Goal: Task Accomplishment & Management: Complete application form

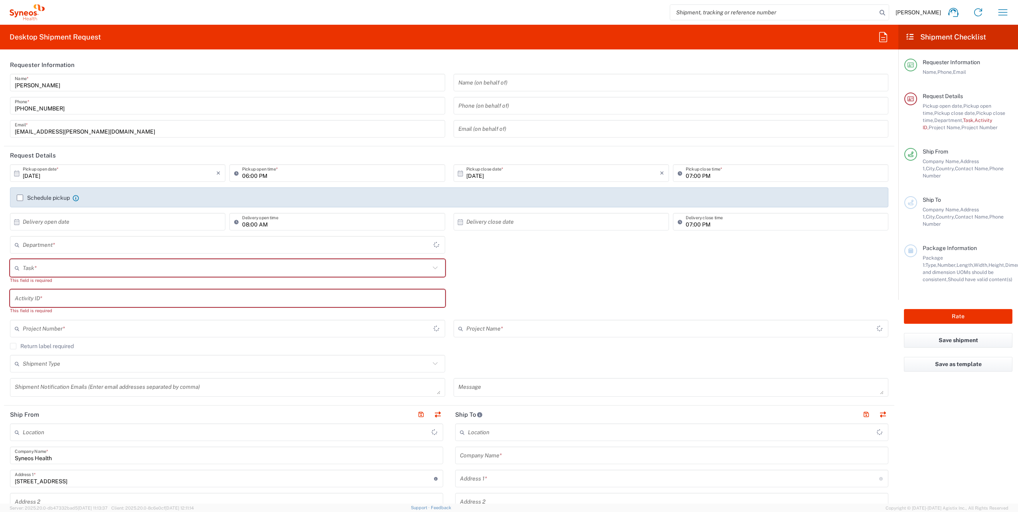
type input "Województwo Małopolskie"
type input "[GEOGRAPHIC_DATA]"
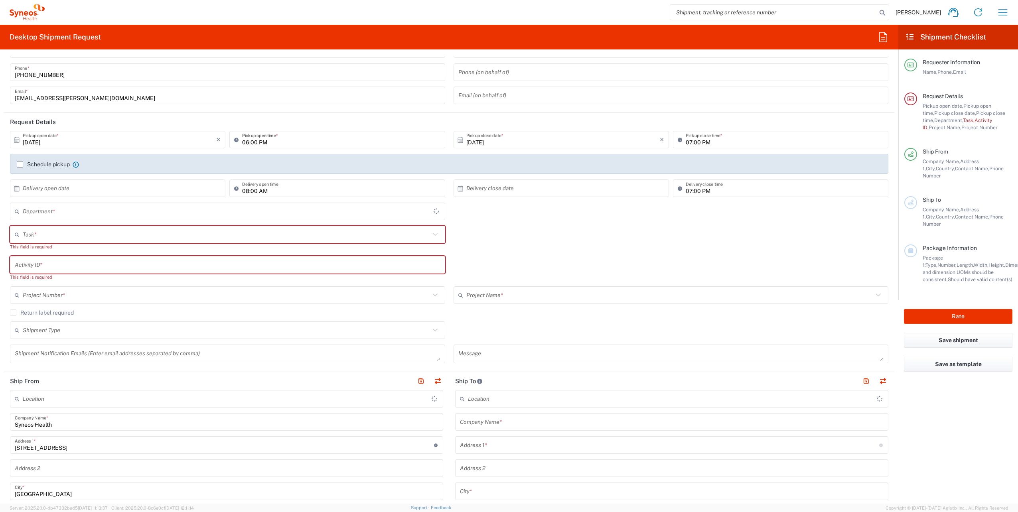
scroll to position [80, 0]
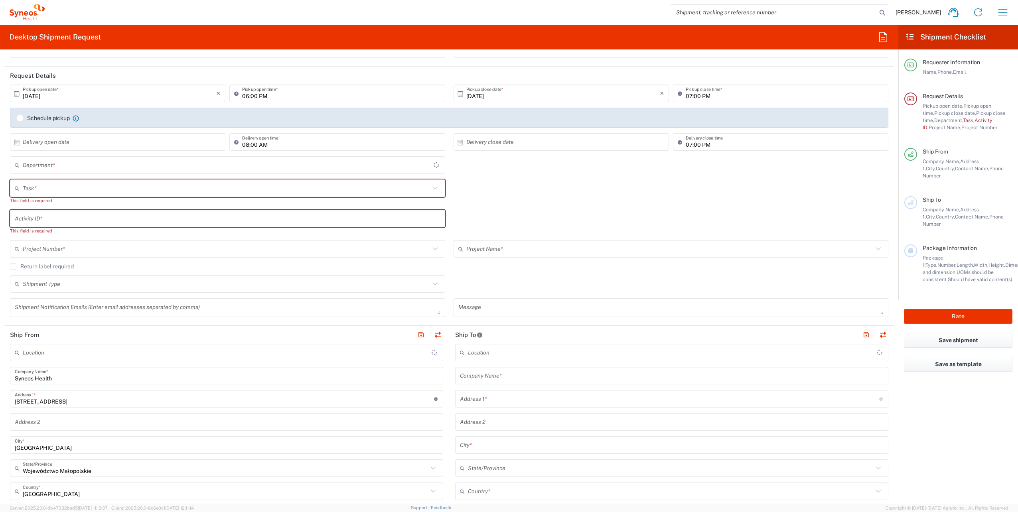
type input "Syneos Health Poland sp. z.o.o"
type input "4510"
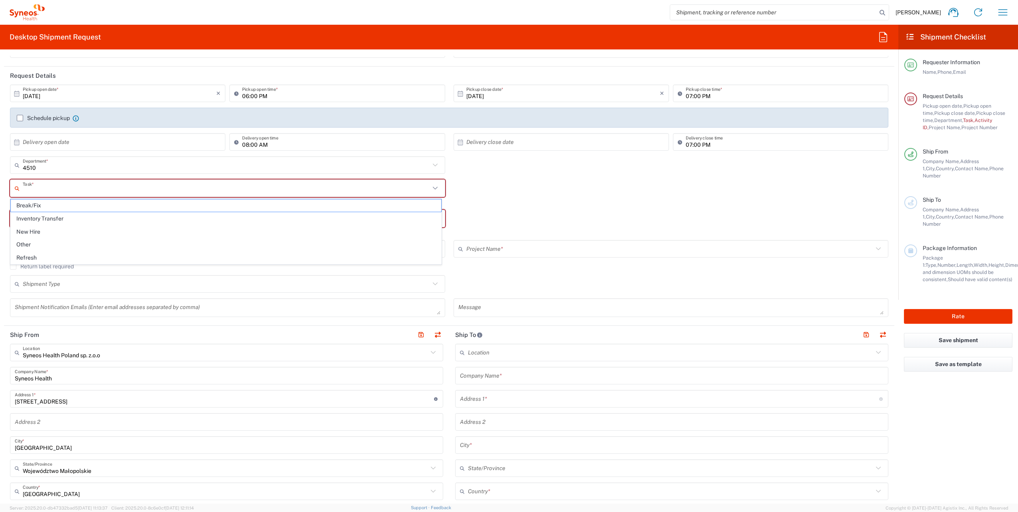
click at [115, 184] on input "text" at bounding box center [226, 188] width 407 height 14
click at [87, 230] on span "New Hire" at bounding box center [226, 232] width 430 height 12
type input "New Hire"
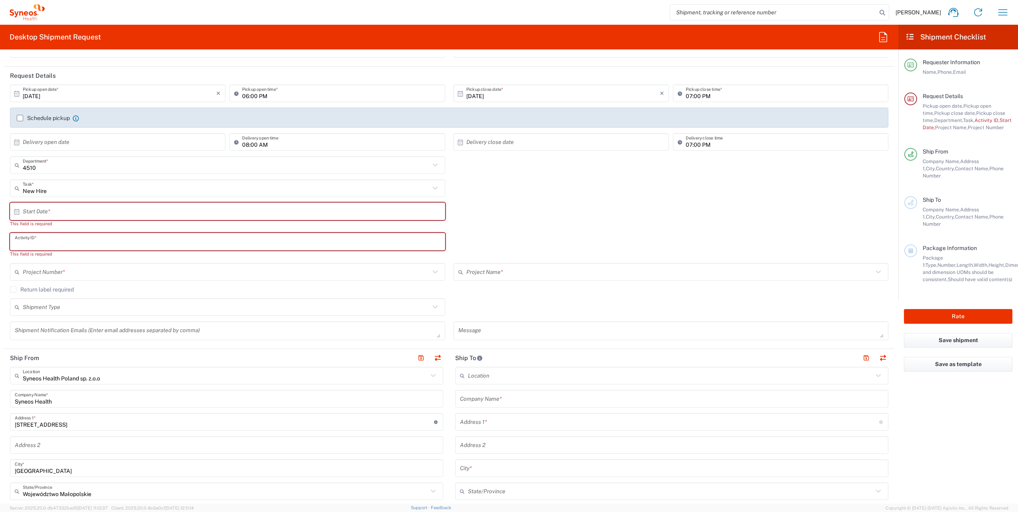
click at [64, 238] on input "text" at bounding box center [227, 242] width 425 height 14
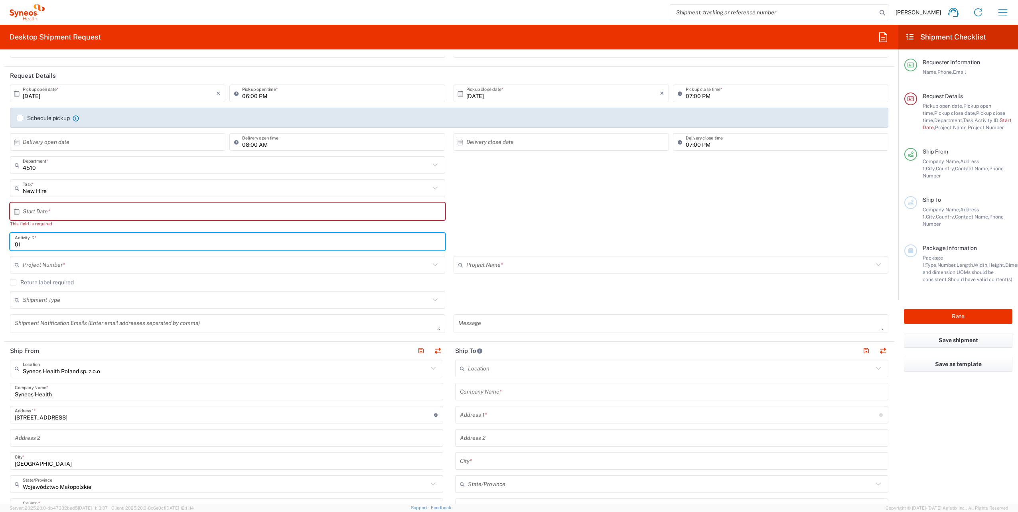
type input "01"
click at [536, 266] on input "text" at bounding box center [669, 265] width 407 height 14
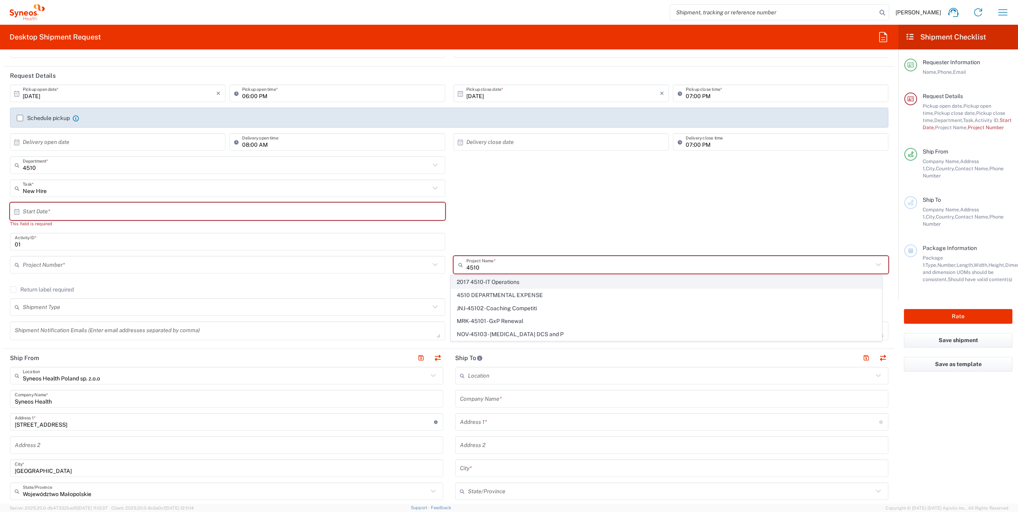
click at [516, 280] on span "2017 4510-IT Operations" at bounding box center [666, 282] width 430 height 12
type input "2017 4510-IT Operations"
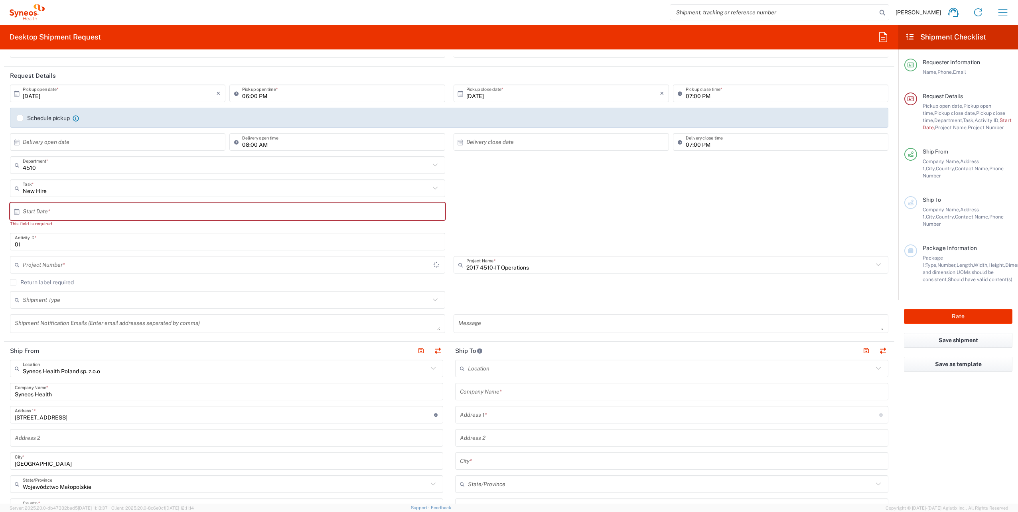
type input "2017.4510_IT_[MEDICAL_DATA]"
click at [77, 302] on input "text" at bounding box center [226, 300] width 407 height 14
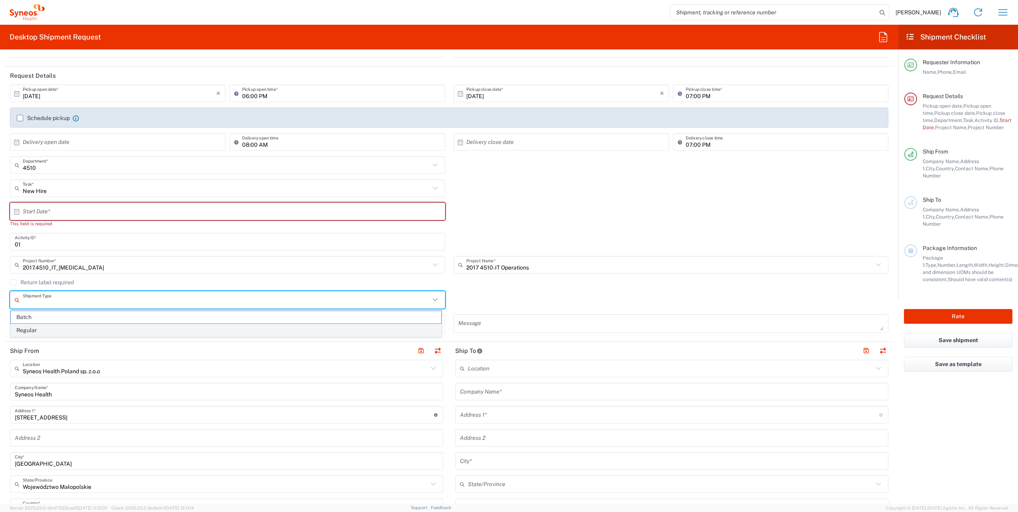
click at [61, 329] on span "Regular" at bounding box center [226, 330] width 430 height 12
type input "Regular"
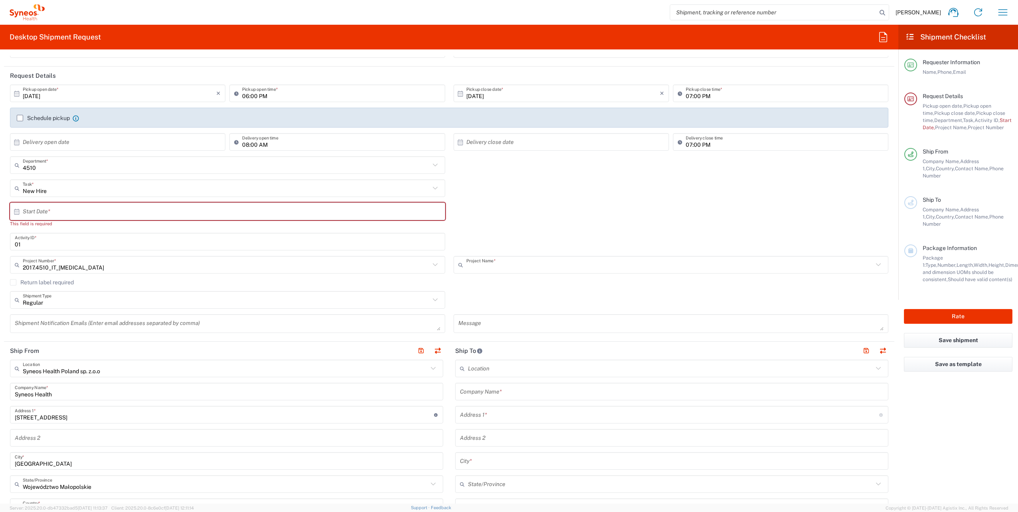
click at [571, 258] on input "text" at bounding box center [669, 265] width 407 height 14
drag, startPoint x: 542, startPoint y: 280, endPoint x: 439, endPoint y: 278, distance: 103.3
click at [439, 278] on div "2017.4510_IT_[MEDICAL_DATA] Project Number * 2017.4510_IT_[MEDICAL_DATA] **6183…" at bounding box center [449, 267] width 886 height 23
type input "2017 4510-IT Operations"
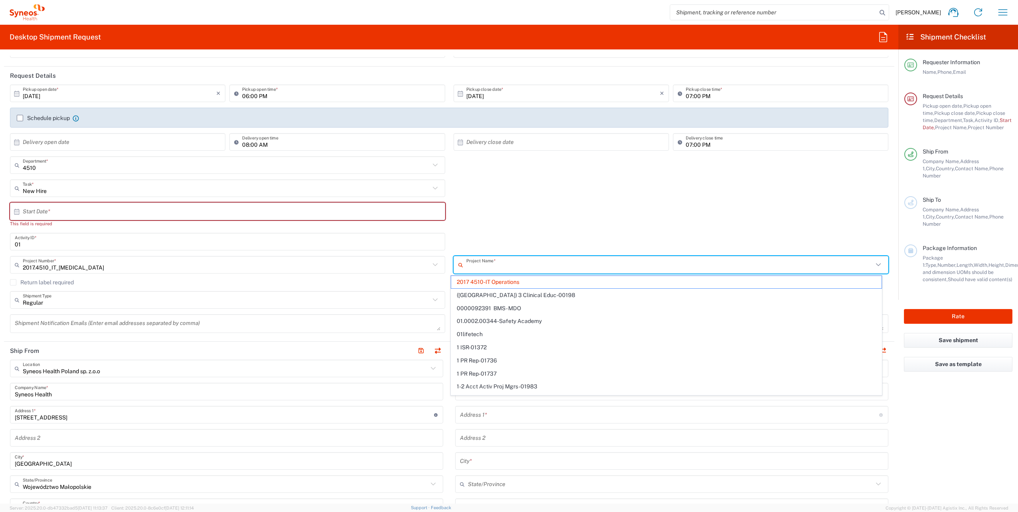
click at [585, 262] on input "text" at bounding box center [669, 265] width 407 height 14
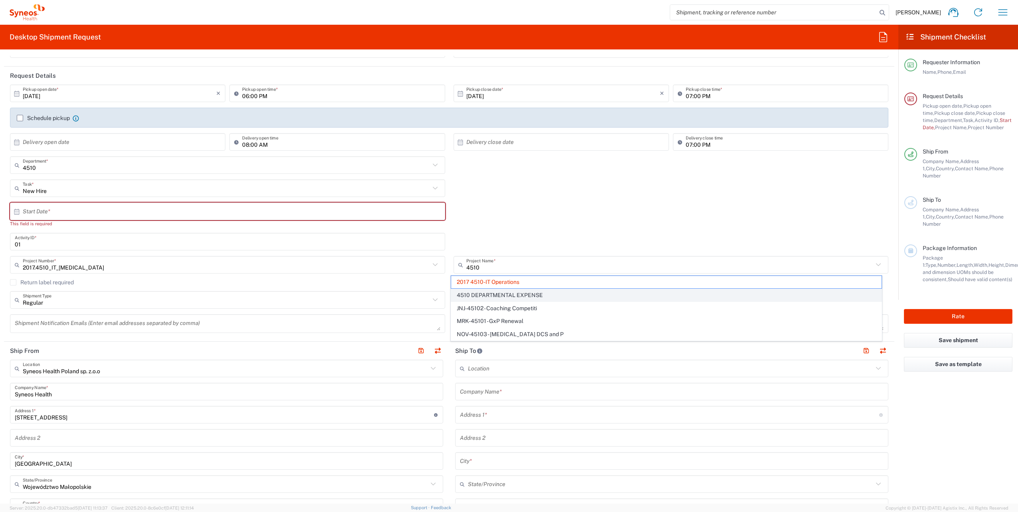
click at [511, 297] on span "4510 DEPARTMENTAL EXPENSE" at bounding box center [666, 295] width 430 height 12
type input "4510 DEPARTMENTAL EXPENSE"
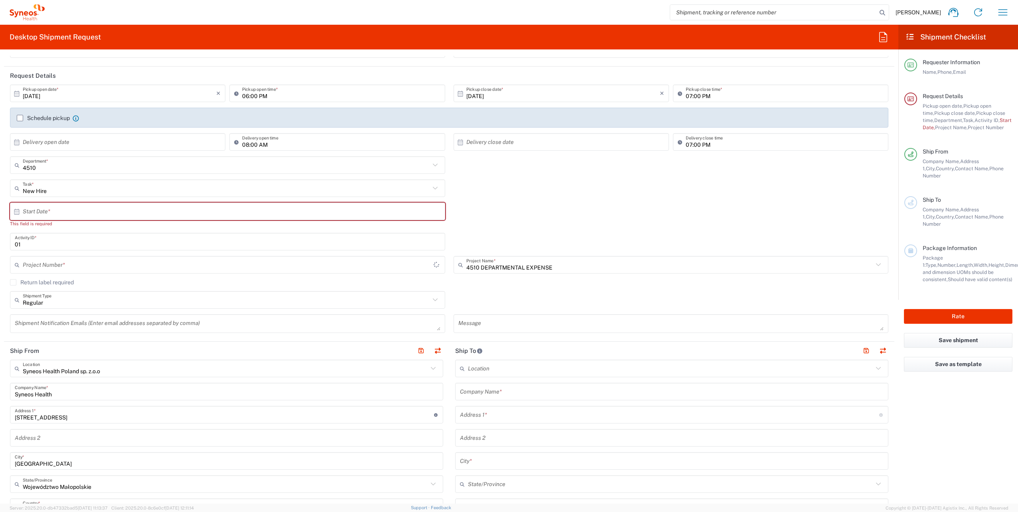
type input "4510 DEPARTMENTAL EXPENSE"
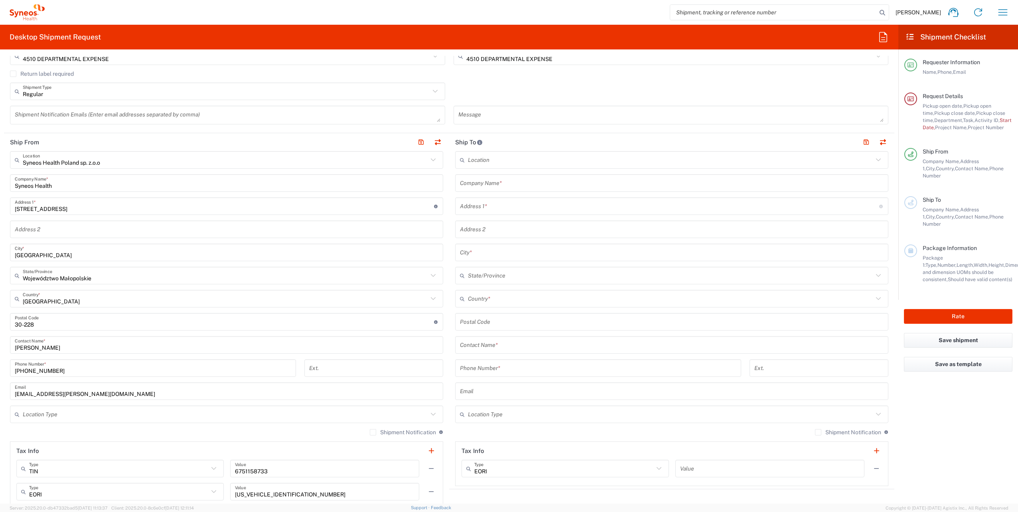
scroll to position [319, 0]
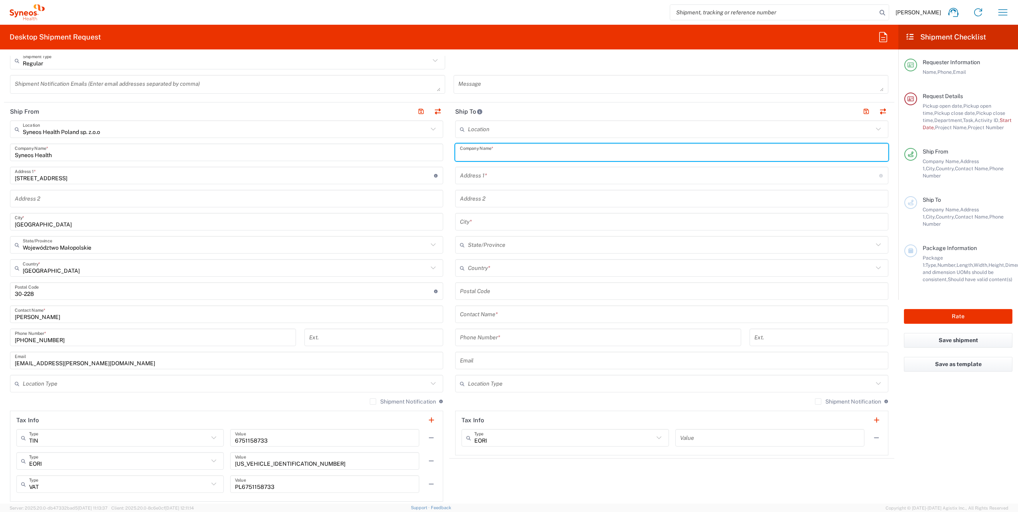
click at [531, 153] on input "text" at bounding box center [671, 153] width 423 height 14
type input "s"
type input "Syneos Health"
click at [532, 174] on input "text" at bounding box center [669, 176] width 419 height 14
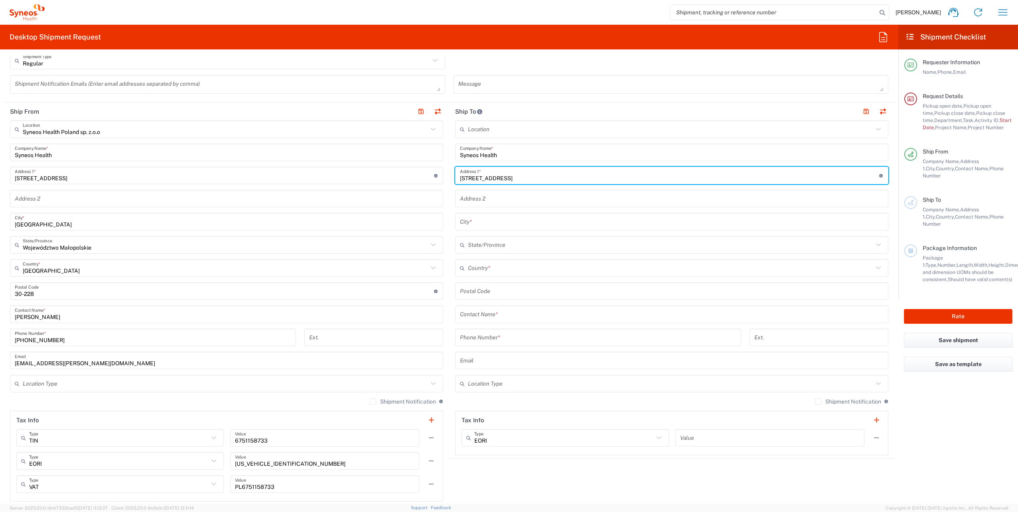
scroll to position [399, 0]
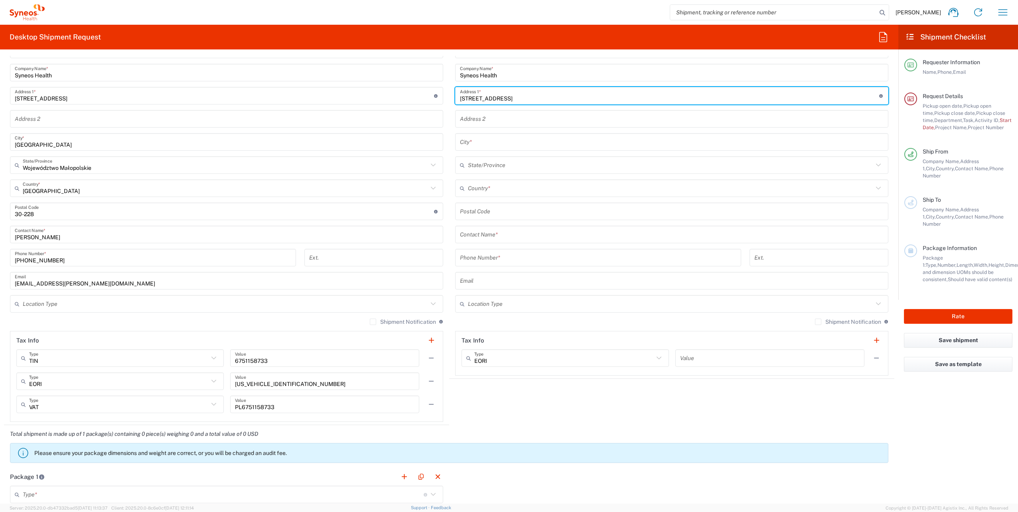
type input "[STREET_ADDRESS]"
click at [508, 185] on input "text" at bounding box center [670, 188] width 405 height 14
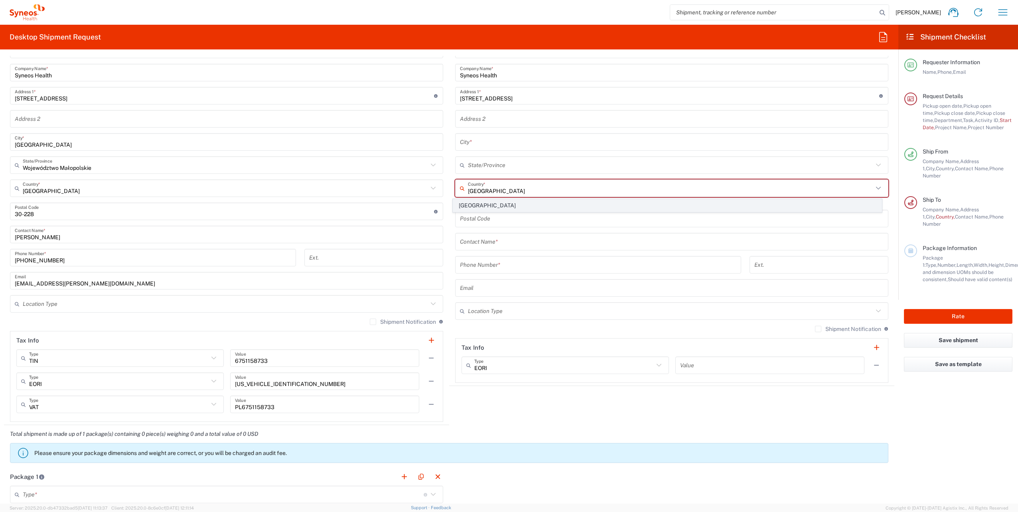
type input "[GEOGRAPHIC_DATA]"
click at [466, 202] on span "[GEOGRAPHIC_DATA]" at bounding box center [667, 205] width 429 height 12
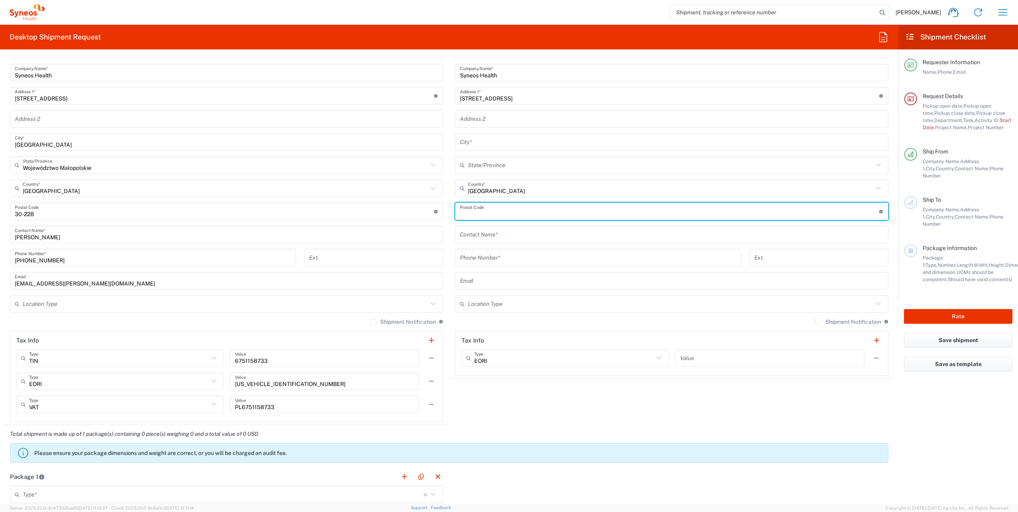
click at [483, 213] on input "undefined" at bounding box center [669, 212] width 419 height 14
type input "80-298"
click at [511, 238] on input "text" at bounding box center [671, 235] width 423 height 14
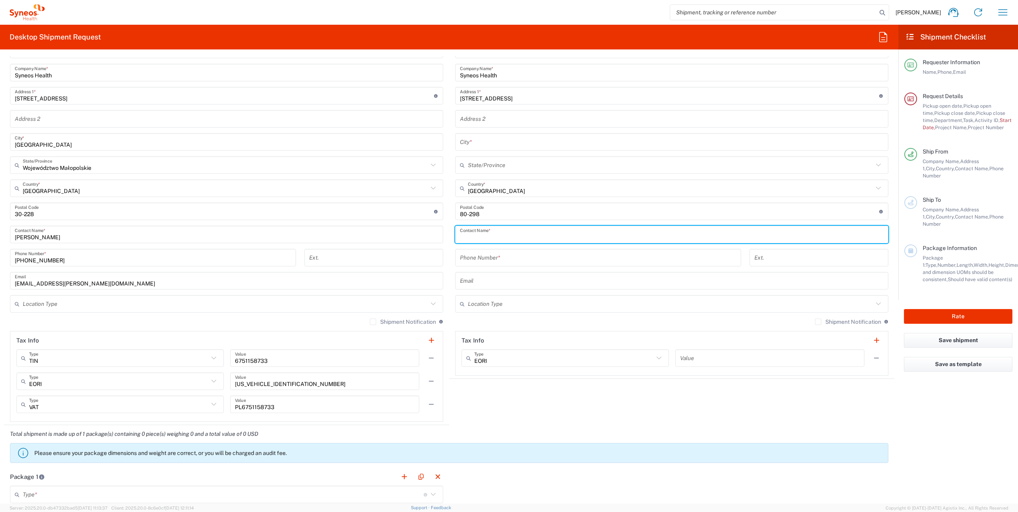
paste input "[PERSON_NAME]"
type input "[PERSON_NAME]"
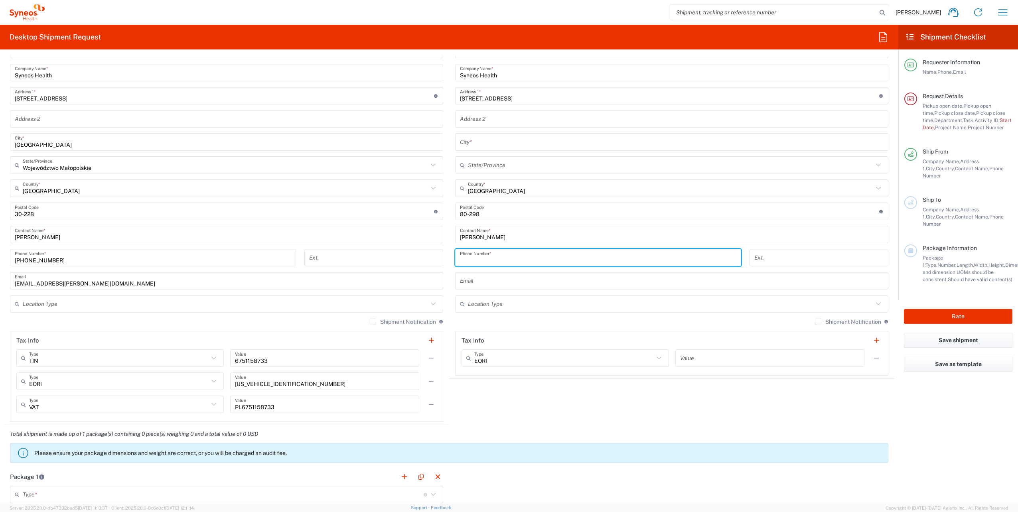
click at [504, 260] on input "tel" at bounding box center [598, 258] width 276 height 14
type input "660 032 967"
click at [488, 284] on input "text" at bounding box center [671, 281] width 423 height 14
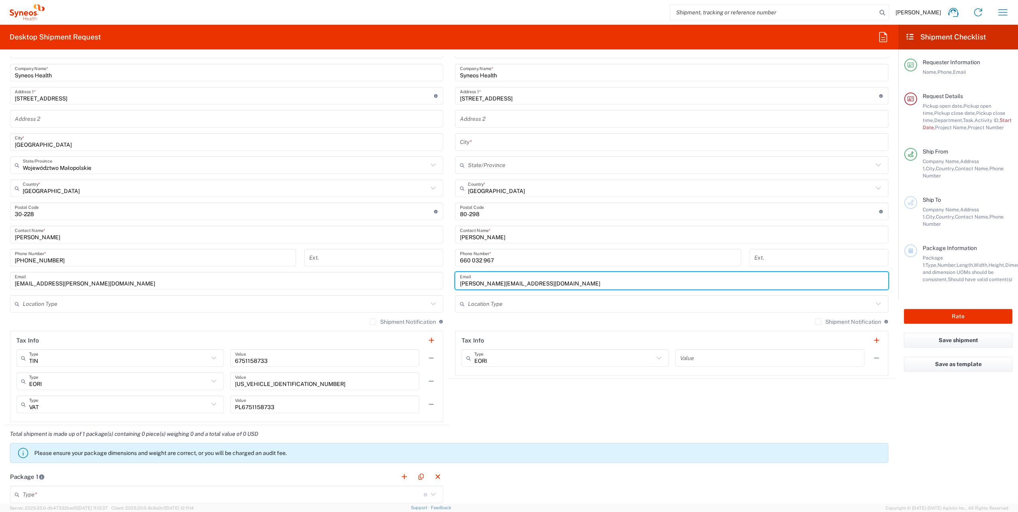
type input "[PERSON_NAME][EMAIL_ADDRESS][DOMAIN_NAME]"
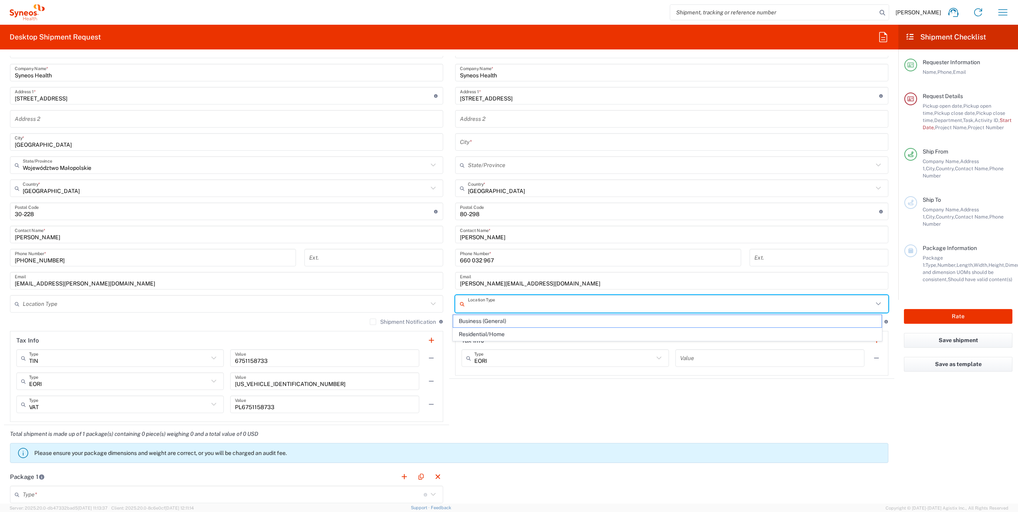
click at [527, 305] on input "text" at bounding box center [670, 304] width 405 height 14
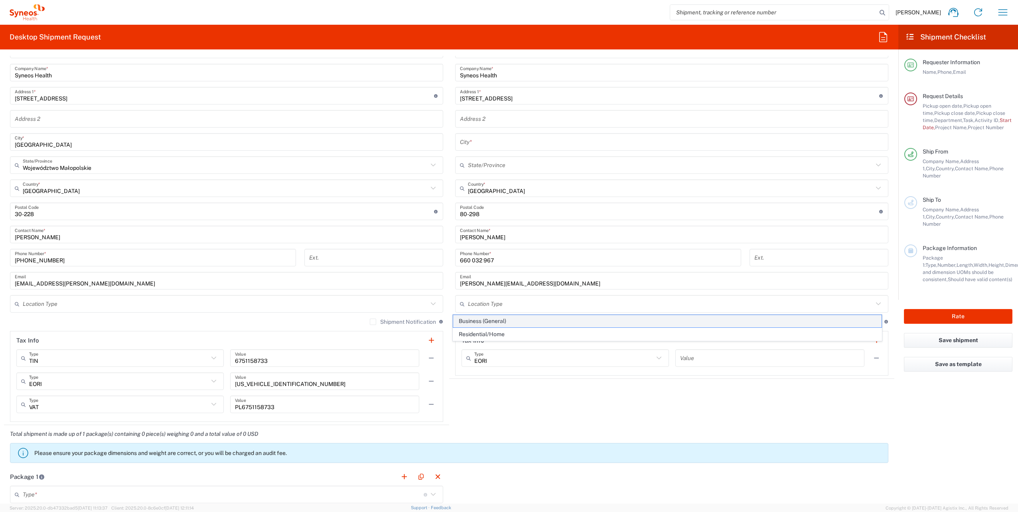
click at [513, 323] on span "Business (General)" at bounding box center [667, 321] width 429 height 12
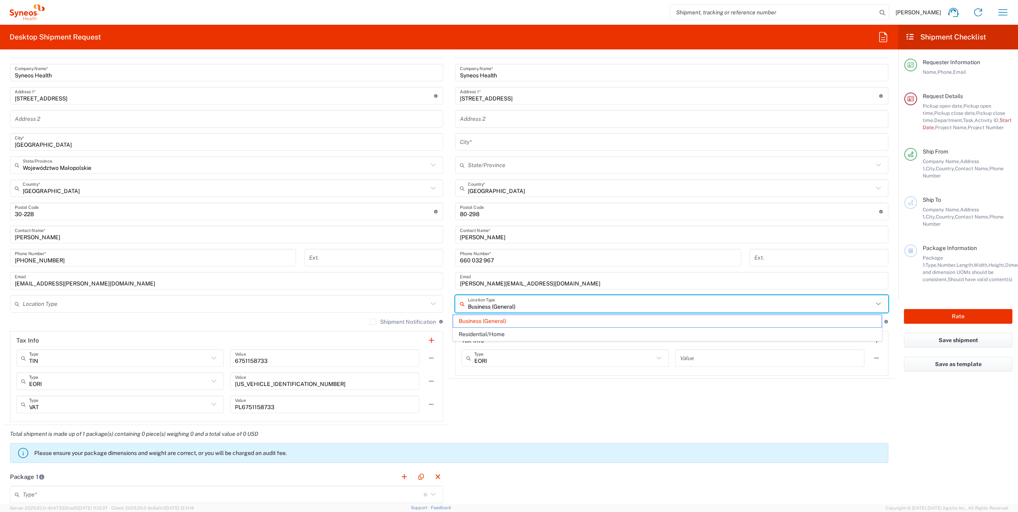
click at [531, 306] on input "Business (General)" at bounding box center [670, 304] width 405 height 14
click at [497, 333] on span "Residential/Home" at bounding box center [667, 334] width 429 height 12
type input "Residential/Home"
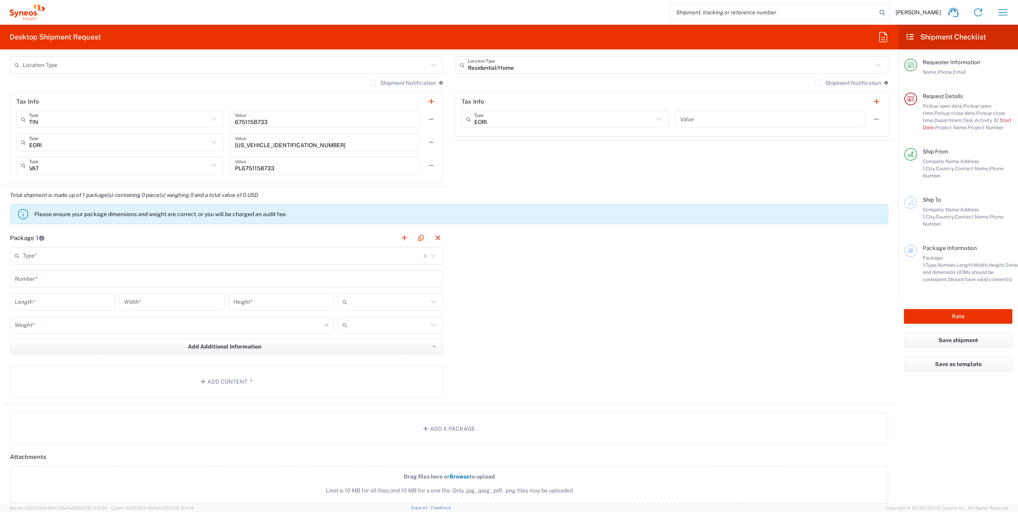
scroll to position [638, 0]
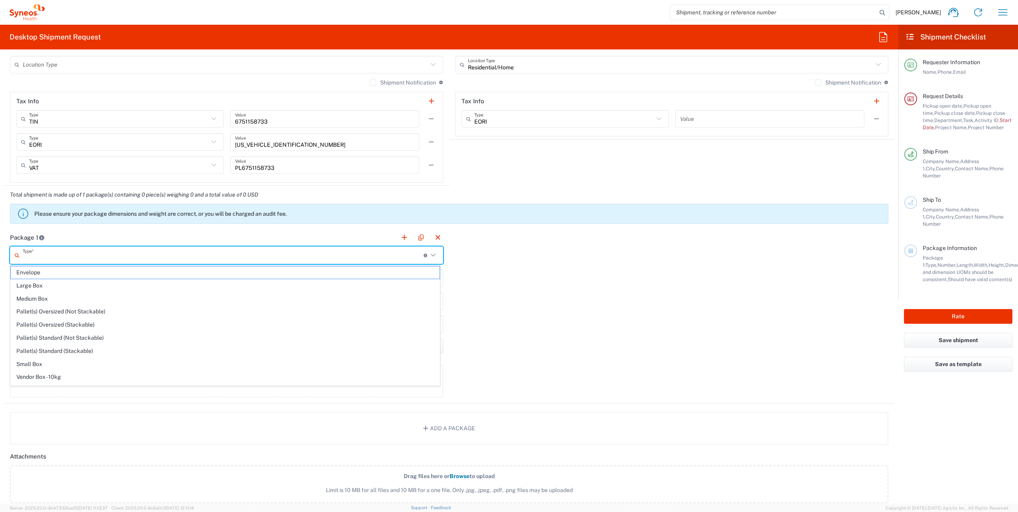
click at [96, 261] on input "text" at bounding box center [223, 255] width 401 height 14
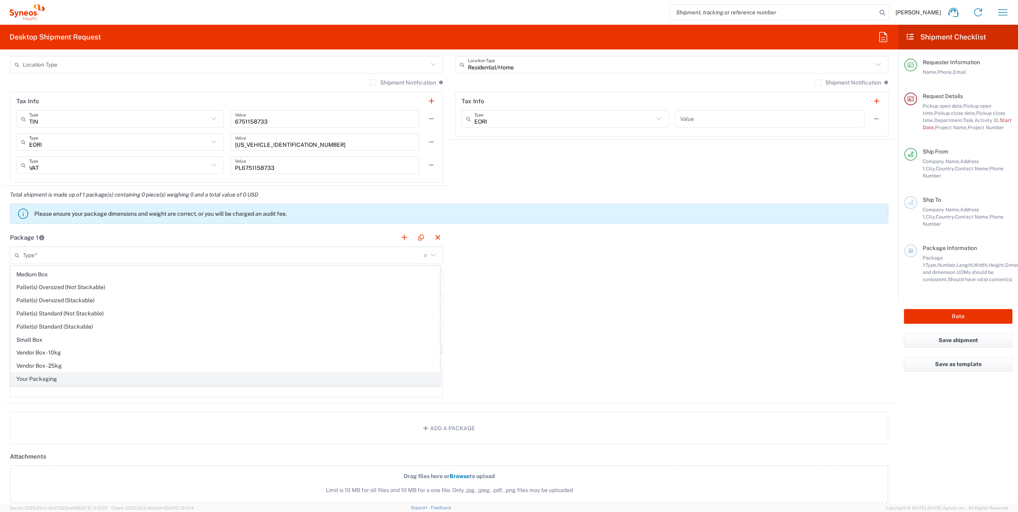
click at [58, 379] on span "Your Packaging" at bounding box center [225, 379] width 429 height 12
type input "Your Packaging"
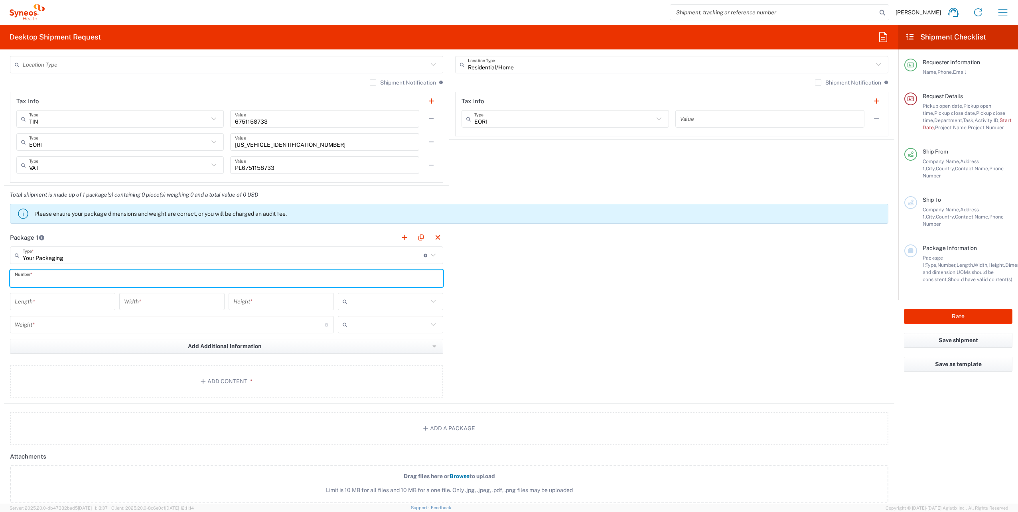
click at [53, 279] on input "text" at bounding box center [226, 279] width 423 height 14
type input "01"
click at [69, 301] on input "number" at bounding box center [63, 302] width 96 height 14
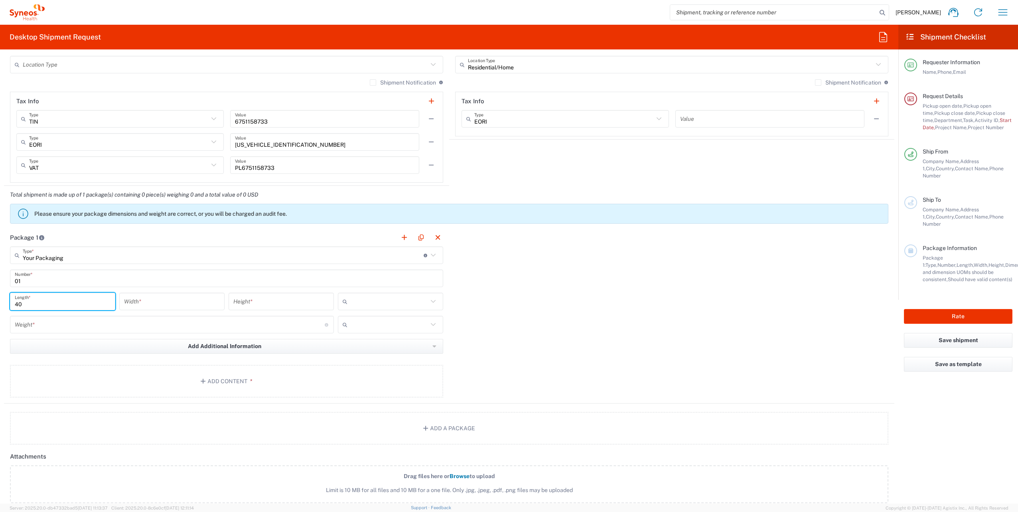
type input "40"
type input "33"
type input "0"
type input "8"
click at [361, 317] on span "cm" at bounding box center [387, 319] width 103 height 12
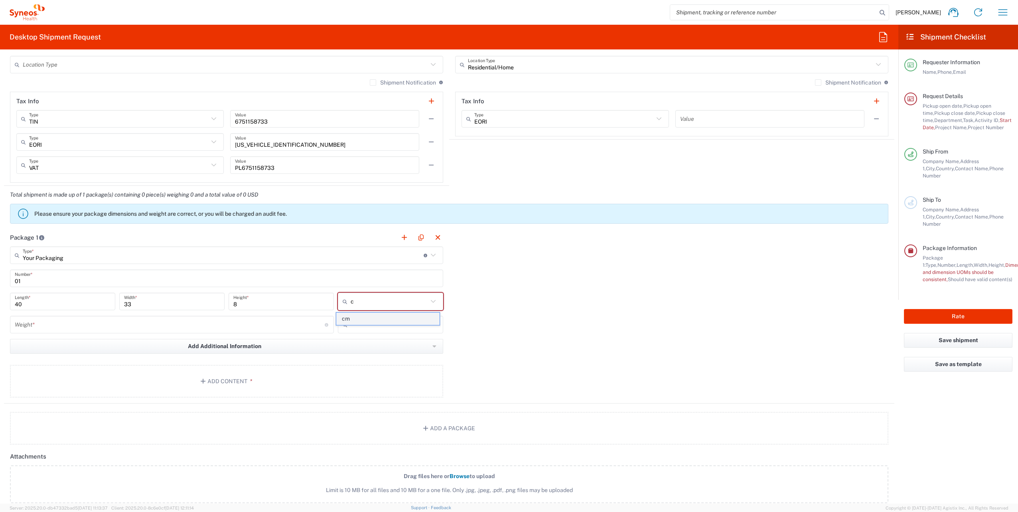
type input "cm"
click at [169, 317] on div "Weight * Total weight of package(s) in pounds or kilograms" at bounding box center [172, 325] width 324 height 18
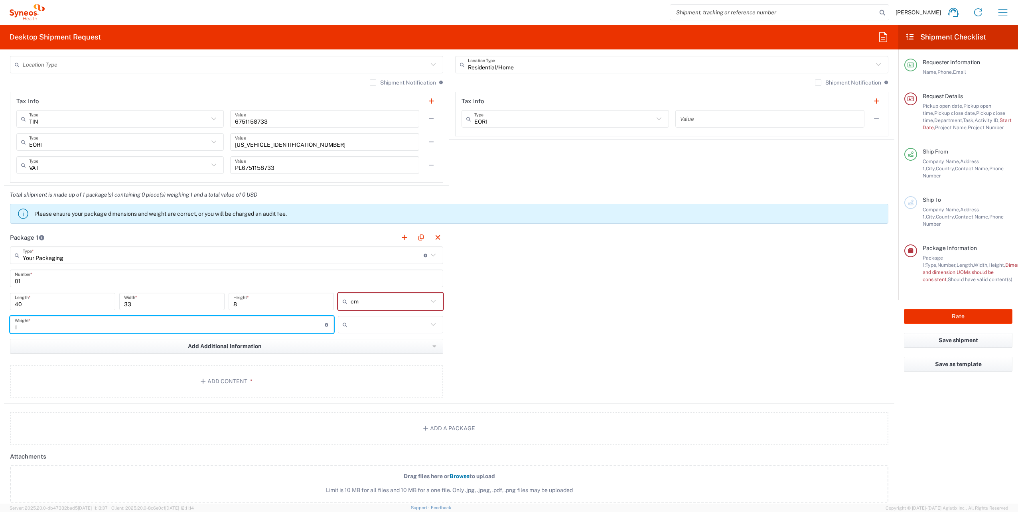
type input "1"
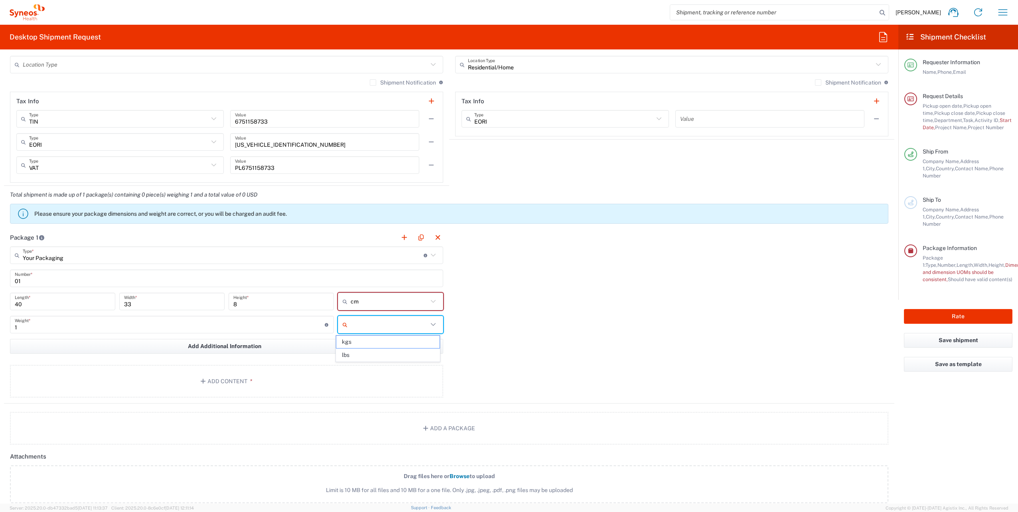
click at [354, 326] on input "text" at bounding box center [389, 324] width 77 height 13
click at [355, 343] on span "kgs" at bounding box center [387, 342] width 103 height 12
type input "kgs"
click at [222, 387] on button "Add Content *" at bounding box center [226, 381] width 433 height 33
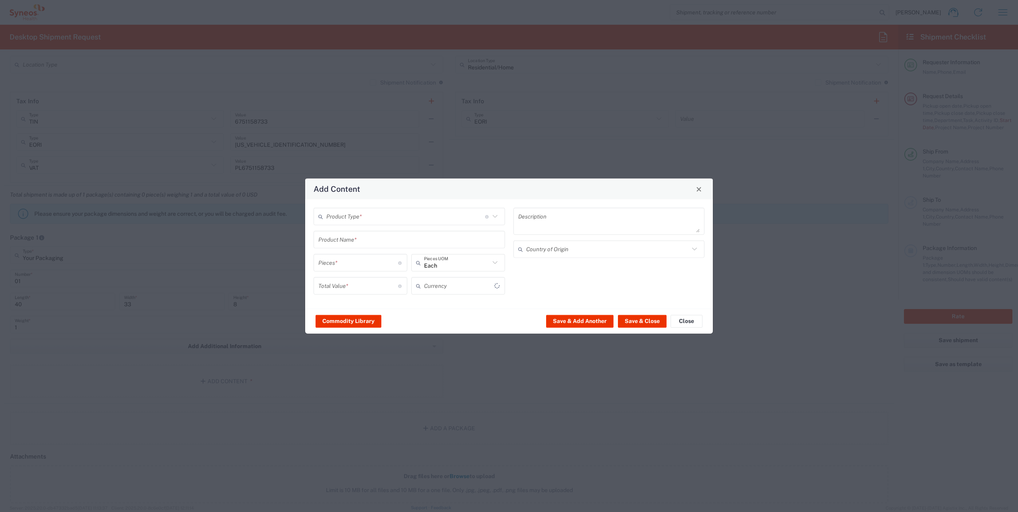
type input "US Dollar"
click at [402, 210] on input "text" at bounding box center [405, 216] width 159 height 14
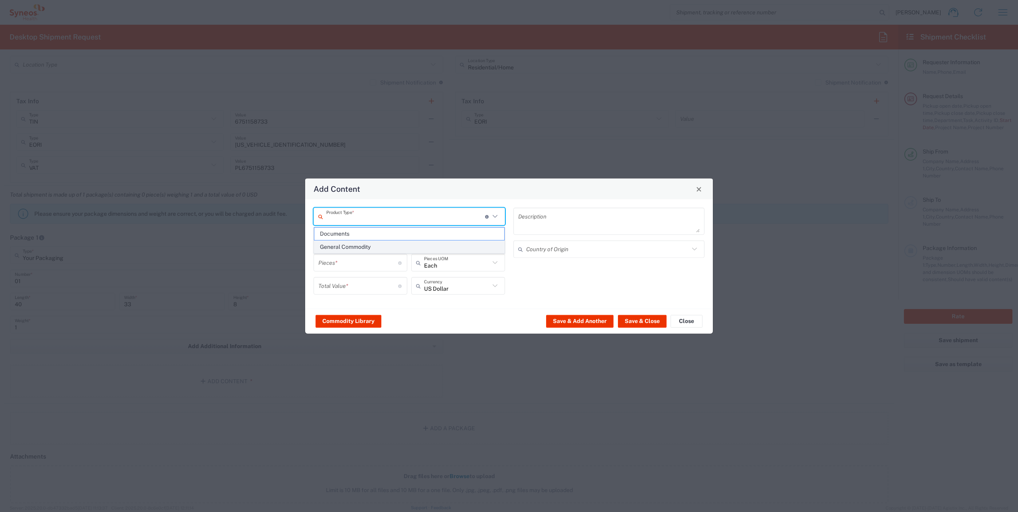
click at [352, 245] on span "General Commodity" at bounding box center [409, 247] width 190 height 12
type input "General Commodity"
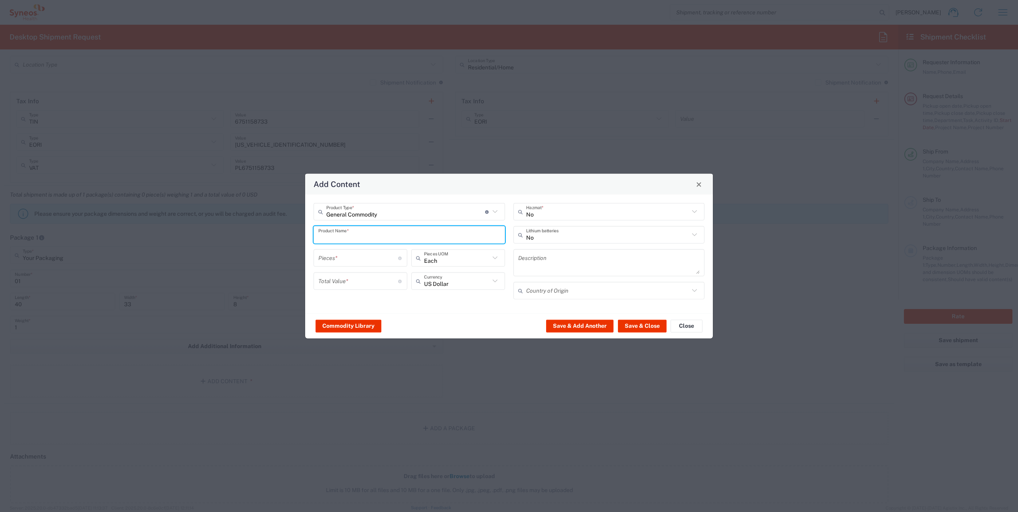
click at [349, 238] on input "text" at bounding box center [409, 235] width 182 height 14
click at [354, 254] on div "Laptop Dell 5420" at bounding box center [409, 254] width 190 height 14
type input "Laptop Dell 5420"
type textarea "Laptop Latitude Dell 5420"
type input "[GEOGRAPHIC_DATA]"
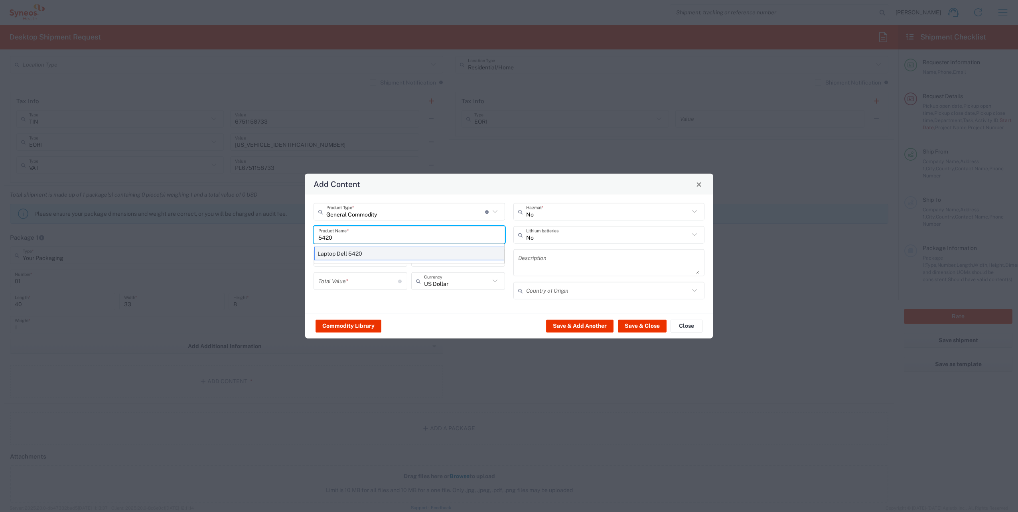
type input "Yes"
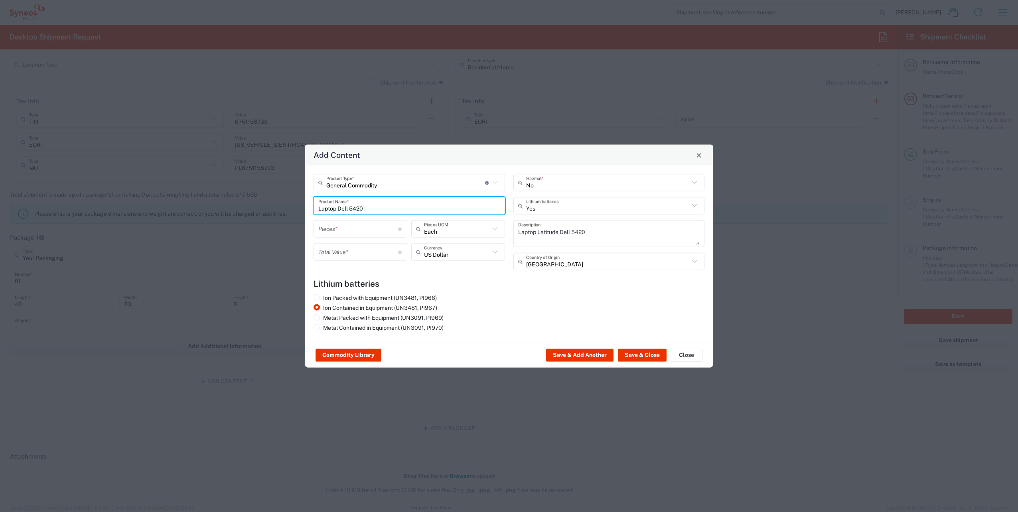
click at [345, 230] on input "number" at bounding box center [358, 229] width 80 height 14
type input "1"
click at [352, 252] on input "number" at bounding box center [358, 252] width 80 height 14
type input "1"
click at [639, 354] on button "Save & Close" at bounding box center [642, 355] width 49 height 13
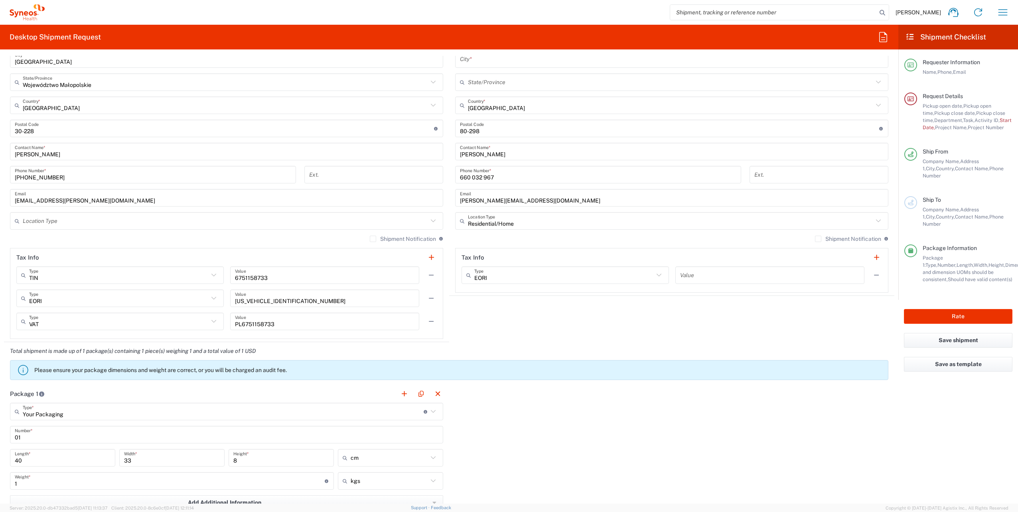
scroll to position [479, 0]
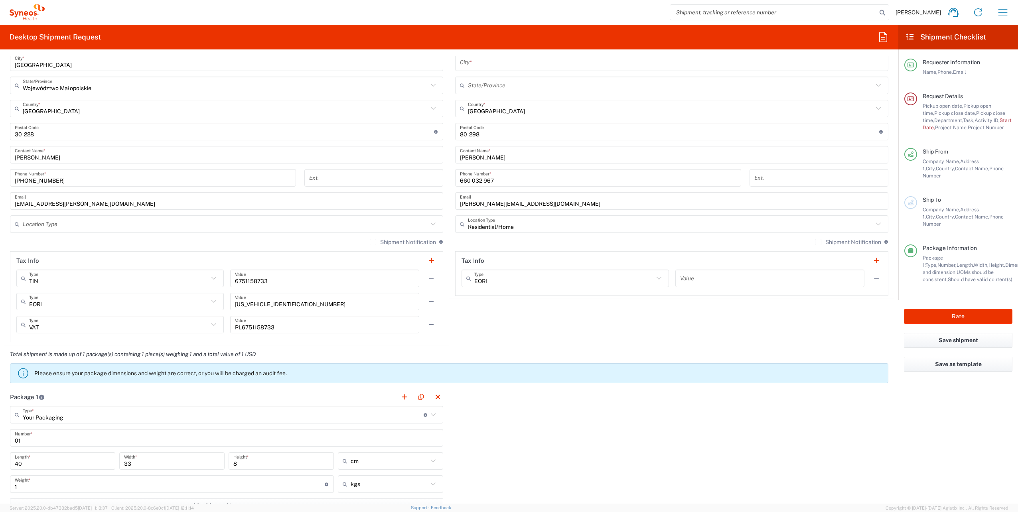
click at [428, 223] on icon at bounding box center [433, 224] width 10 height 10
click at [568, 333] on agx-shipment-stop-widget "Ship To Location [PERSON_NAME] LLC-[GEOGRAPHIC_DATA] [GEOGRAPHIC_DATA] [GEOGRAP…" at bounding box center [671, 144] width 445 height 402
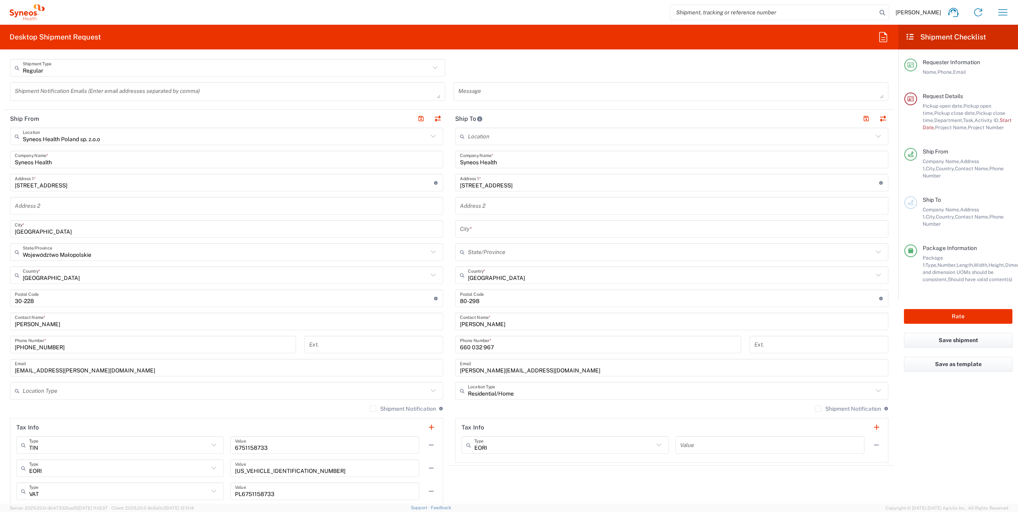
scroll to position [239, 0]
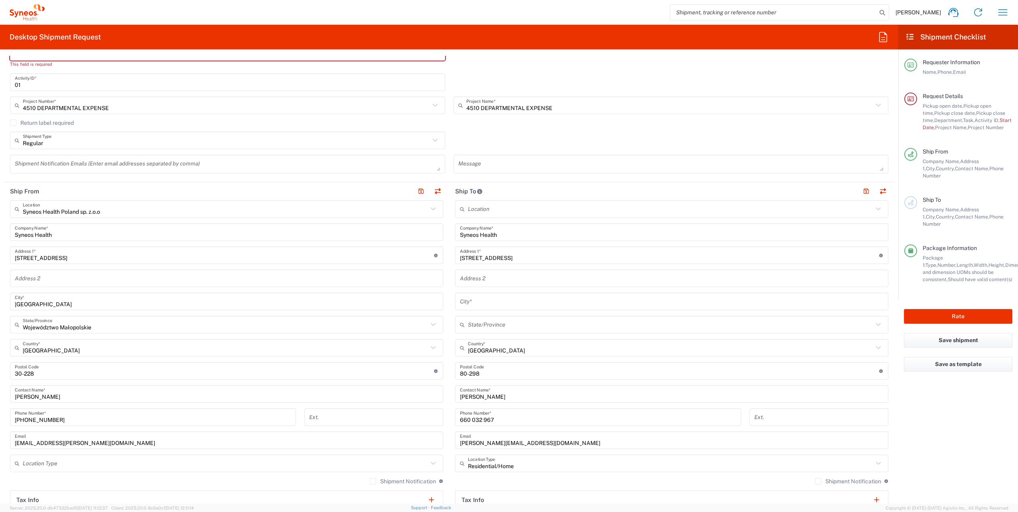
click at [499, 212] on input "text" at bounding box center [670, 209] width 405 height 14
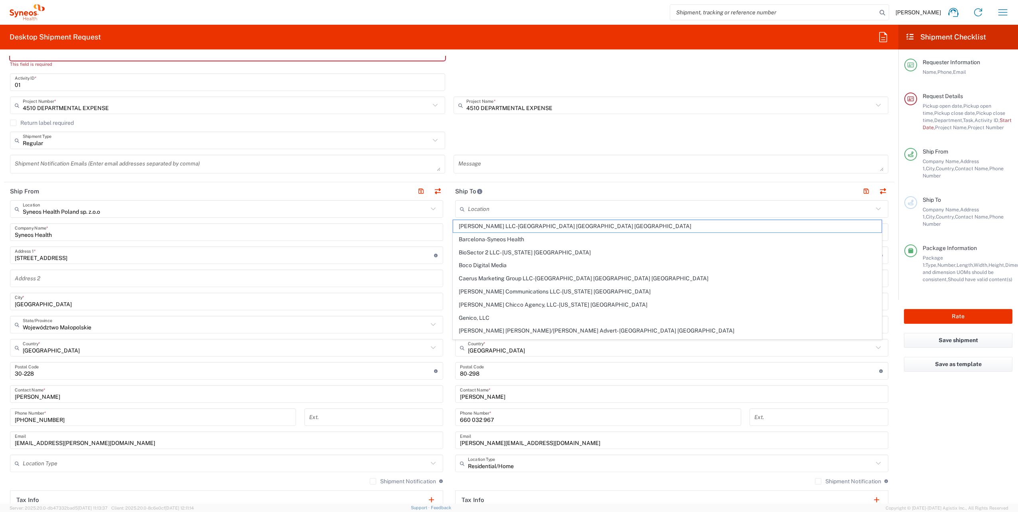
click at [540, 177] on div "Message" at bounding box center [670, 167] width 443 height 24
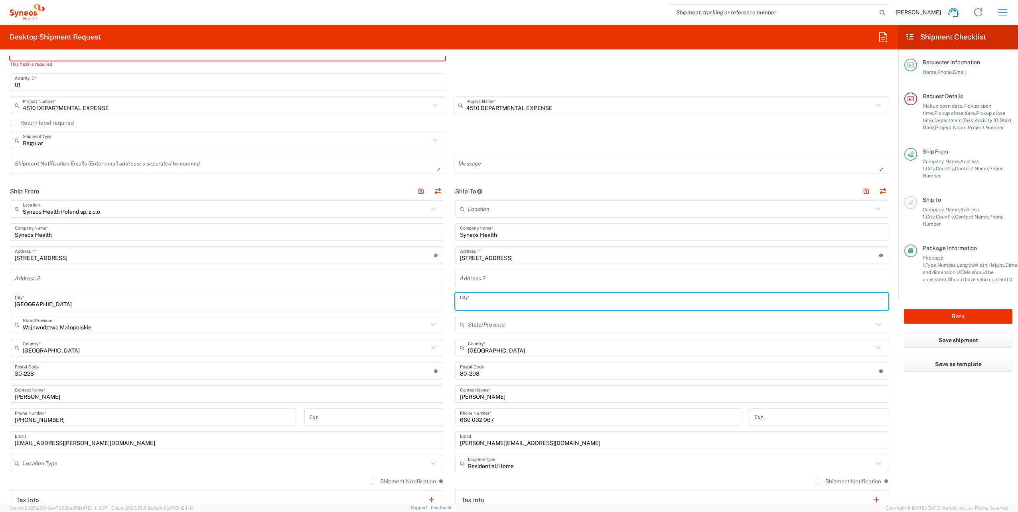
click at [493, 302] on input "text" at bounding box center [671, 302] width 423 height 14
type input "c"
type input "Czaple"
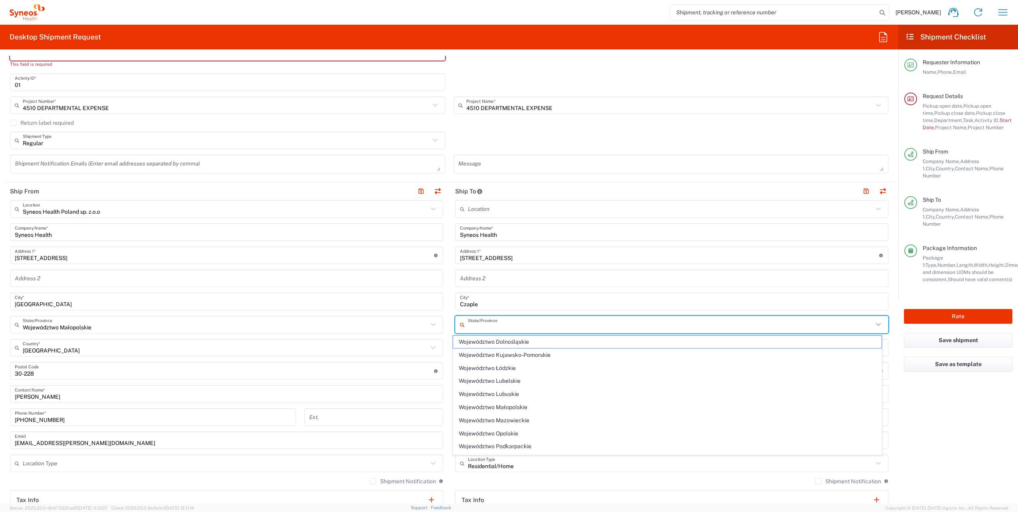
click at [516, 327] on input "text" at bounding box center [670, 325] width 405 height 14
click at [532, 352] on span "Województwo Pomorskie" at bounding box center [667, 355] width 429 height 12
type input "Województwo Pomorskie"
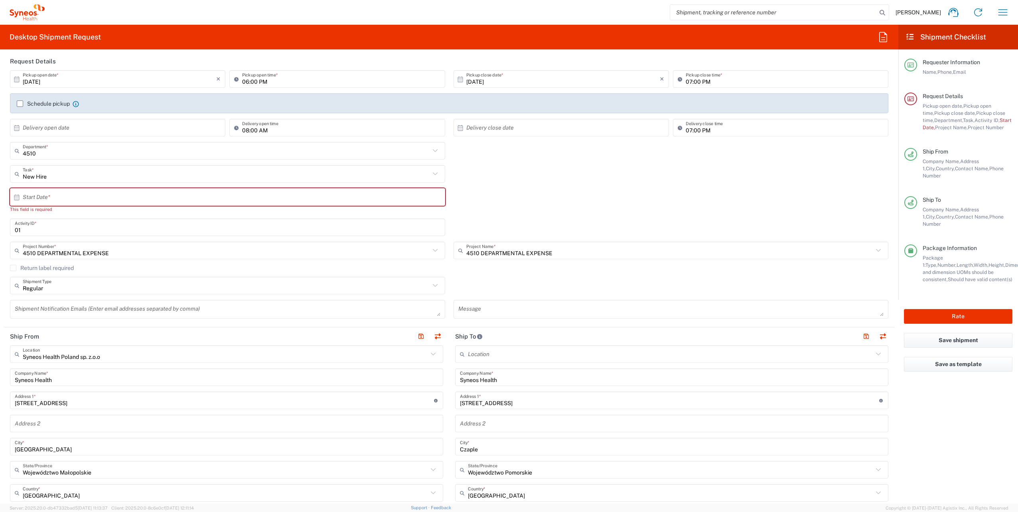
scroll to position [80, 0]
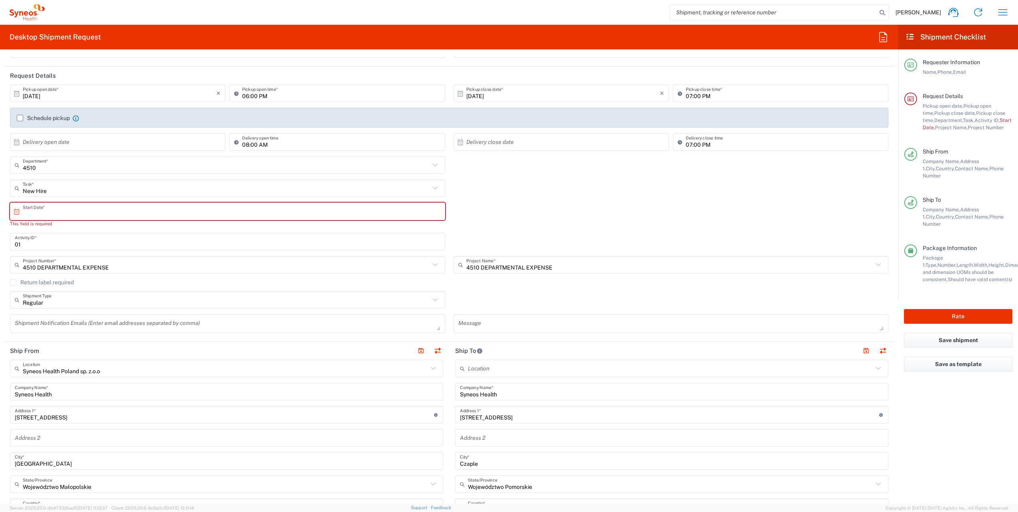
click at [101, 210] on input "text" at bounding box center [229, 212] width 413 height 14
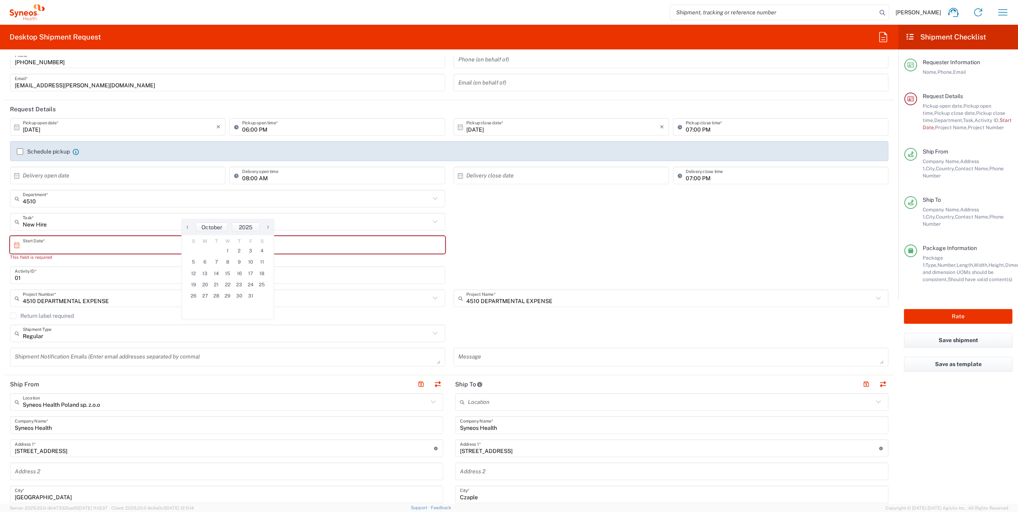
scroll to position [0, 0]
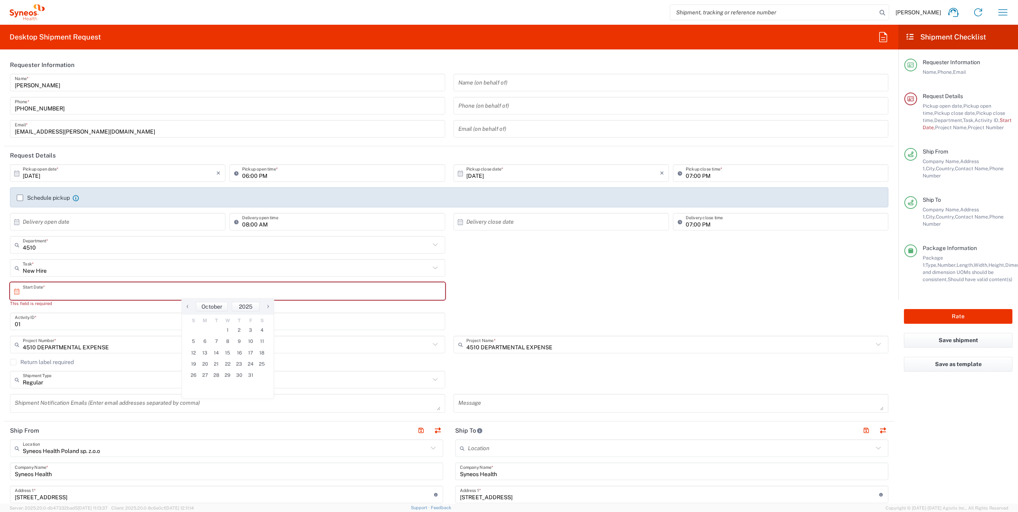
click at [152, 190] on div "Schedule pickup When scheduling a pickup please be sure to meet the following c…" at bounding box center [449, 197] width 878 height 20
click at [68, 273] on input "New Hire" at bounding box center [226, 268] width 407 height 14
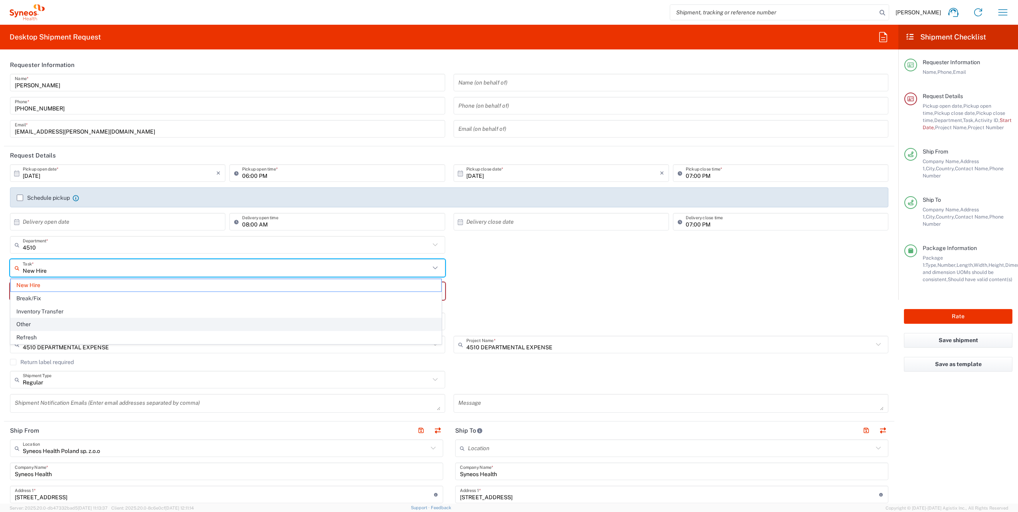
click at [60, 323] on span "Other" at bounding box center [226, 324] width 430 height 12
type input "Other"
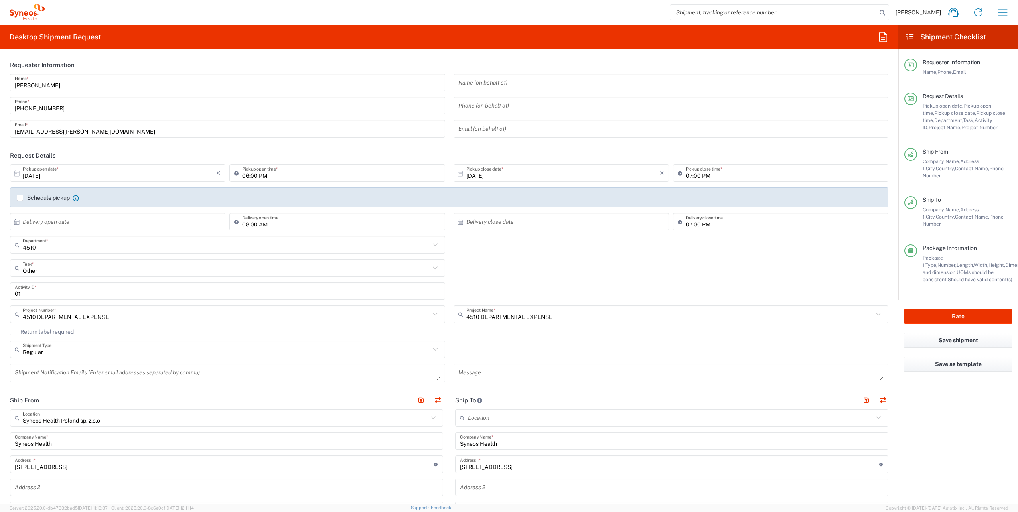
click at [533, 262] on div "Other Task * New Hire Break/Fix Inventory Transfer Other Refresh" at bounding box center [449, 270] width 886 height 23
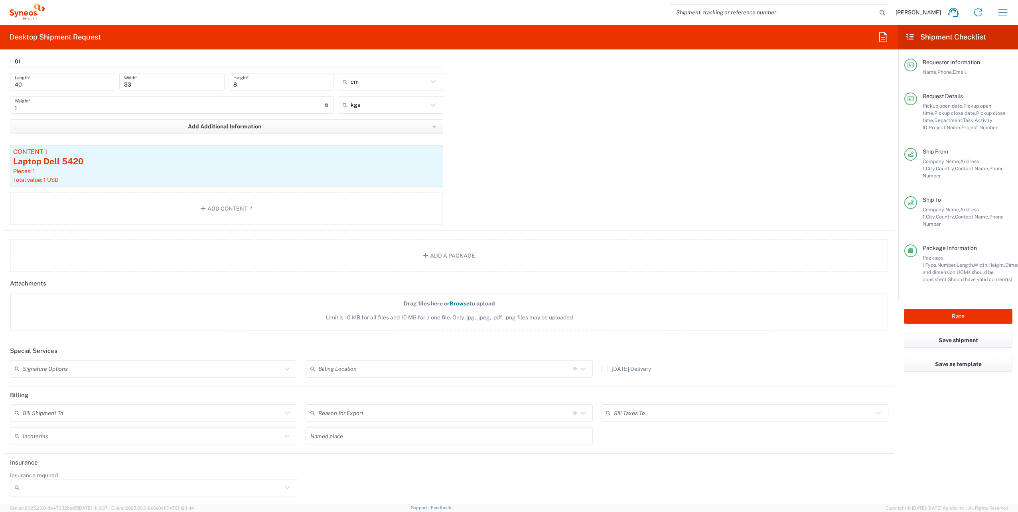
scroll to position [829, 0]
click at [941, 309] on button "Rate" at bounding box center [958, 316] width 108 height 15
type input "4510 DEPARTMENTAL EXPENSE"
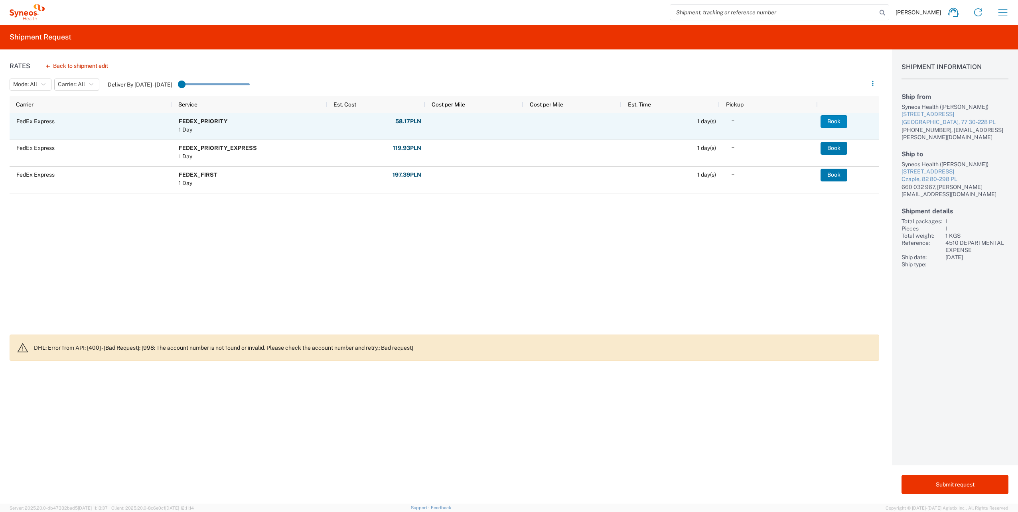
click at [833, 125] on button "Book" at bounding box center [833, 121] width 27 height 13
